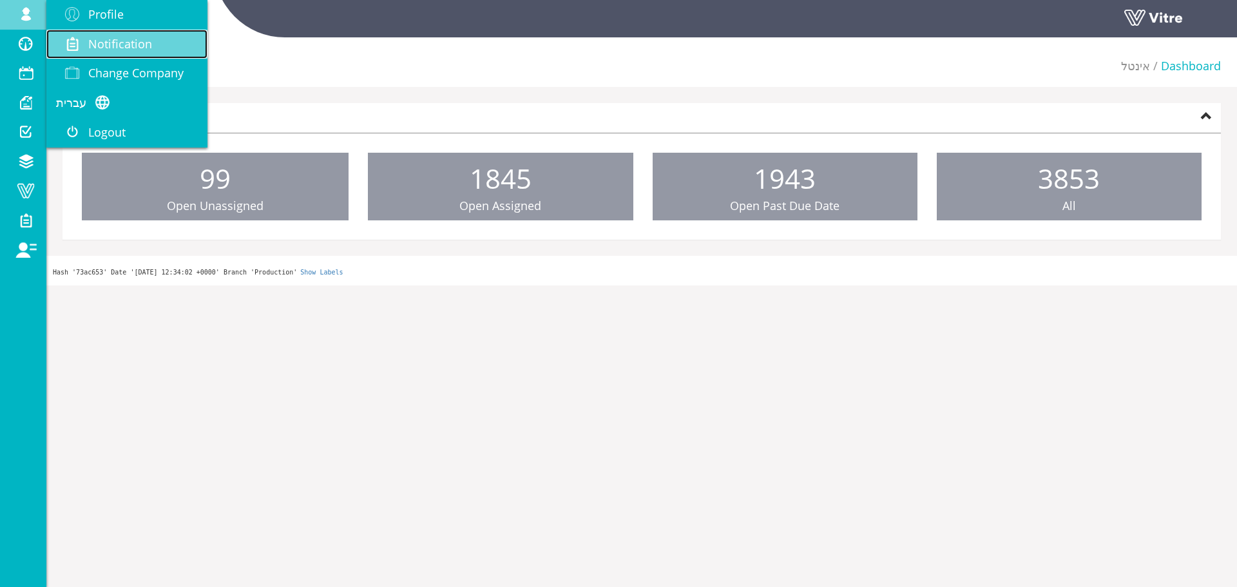
click at [138, 57] on link "Notification" at bounding box center [126, 45] width 161 height 30
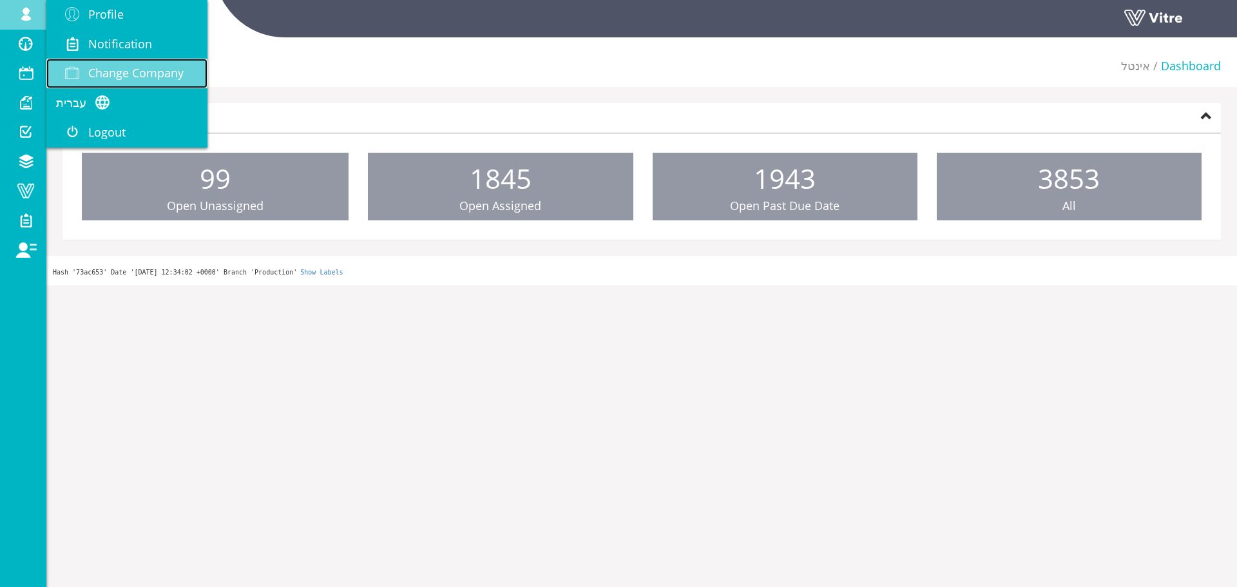
click at [141, 64] on link "Change Company" at bounding box center [126, 74] width 161 height 30
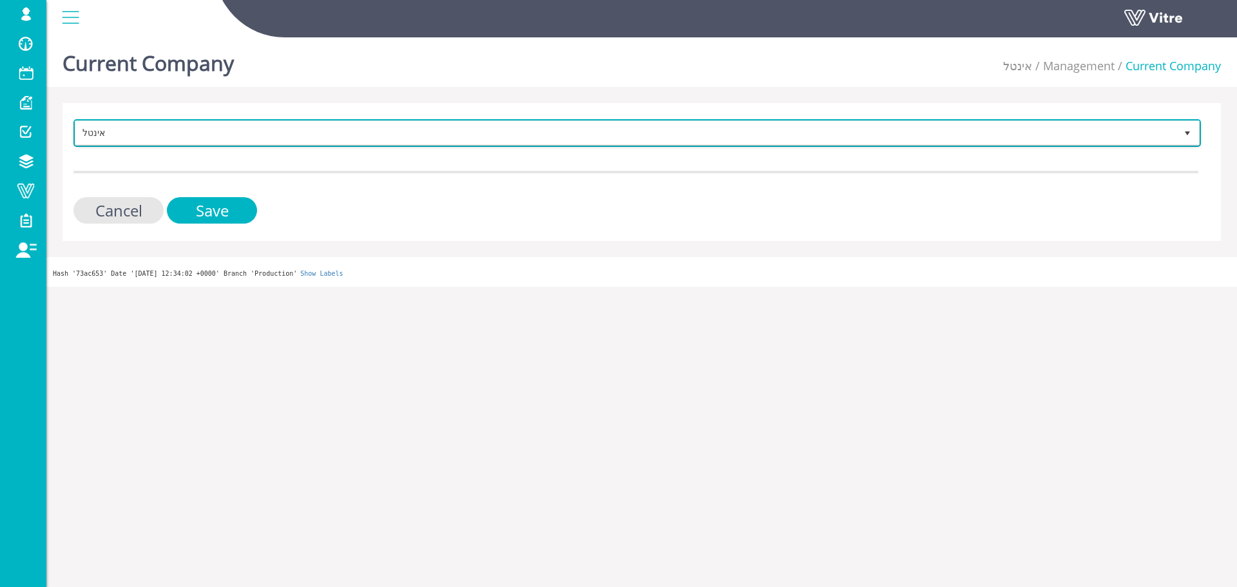
click at [338, 125] on span "אינטל" at bounding box center [625, 132] width 1100 height 23
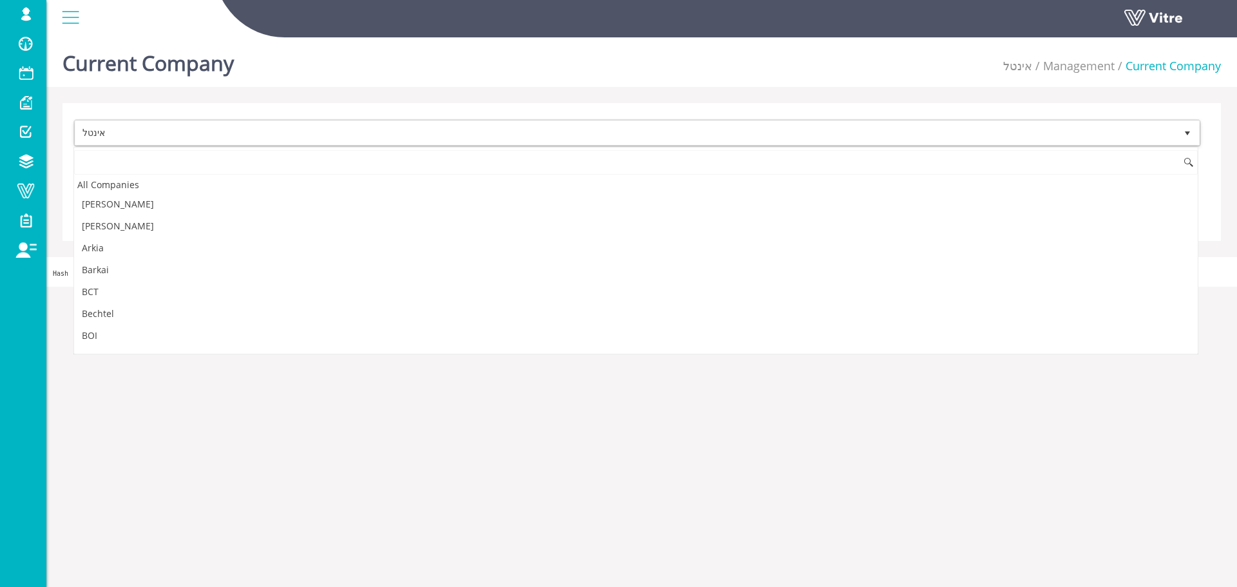
scroll to position [1857, 0]
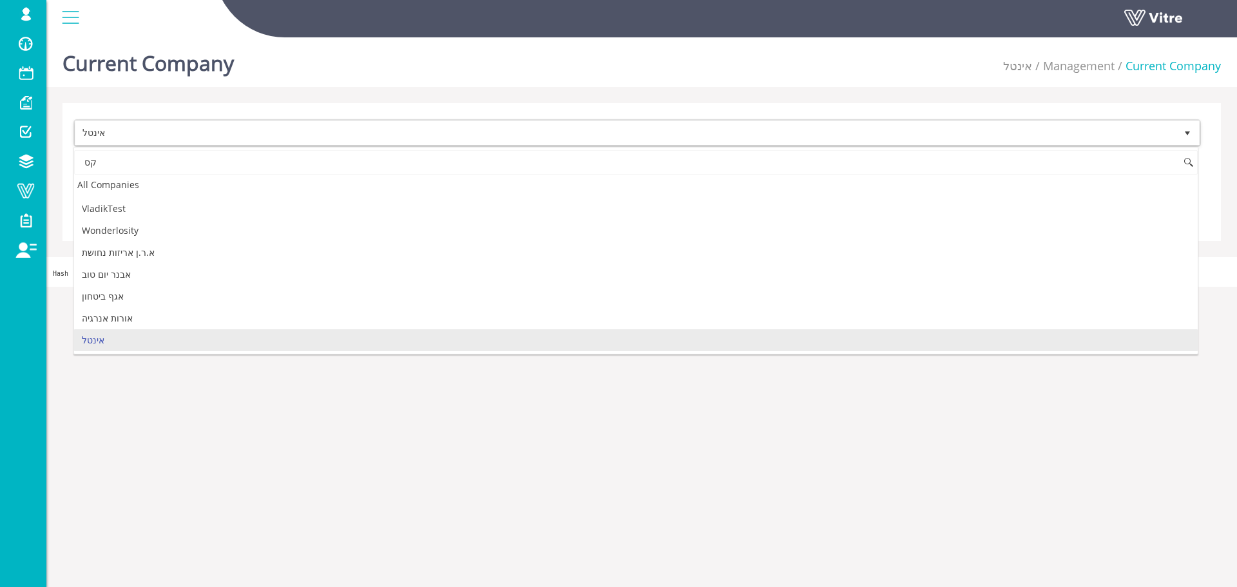
click at [175, 164] on input "קס" at bounding box center [635, 162] width 1123 height 24
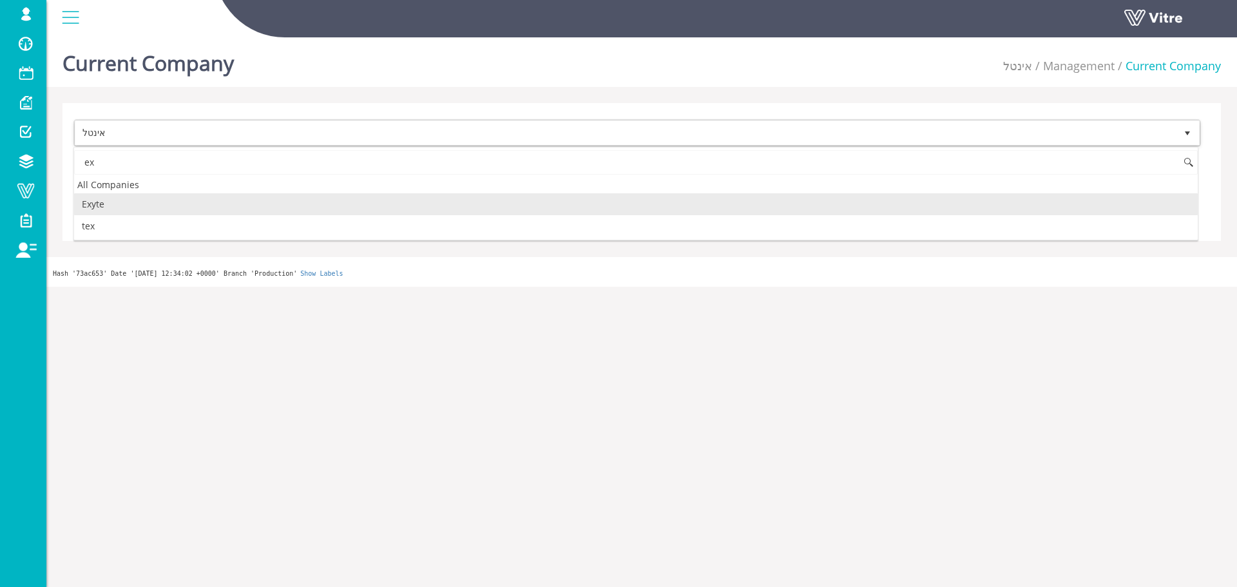
click at [122, 198] on li "Exyte" at bounding box center [635, 204] width 1123 height 22
type input "ex"
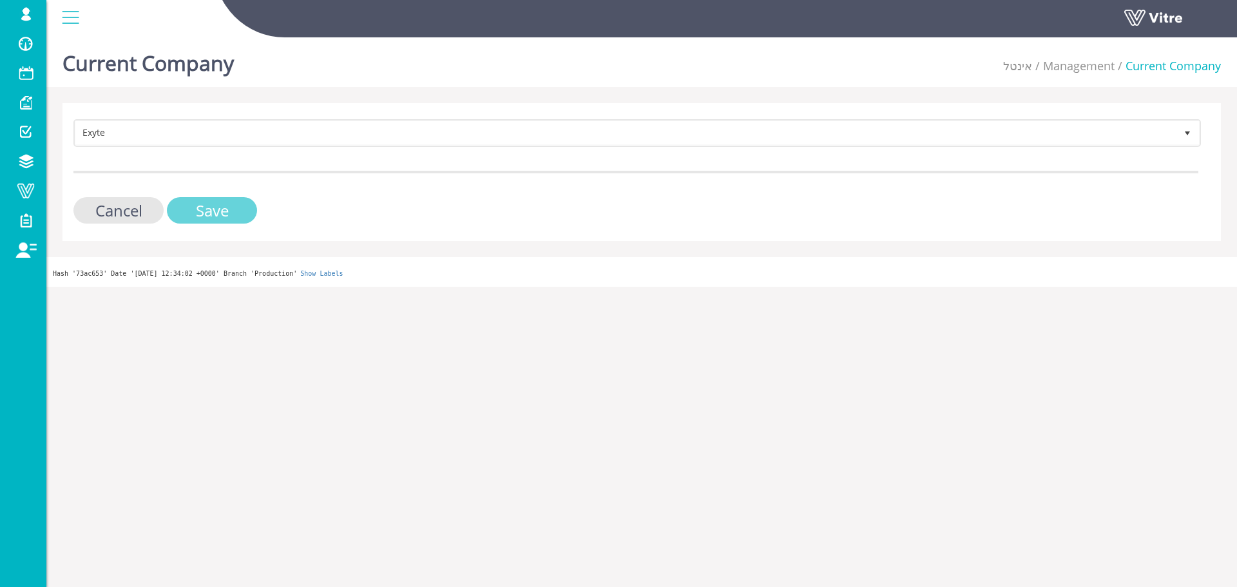
click at [207, 209] on input "Save" at bounding box center [212, 210] width 90 height 26
